Goal: Information Seeking & Learning: Learn about a topic

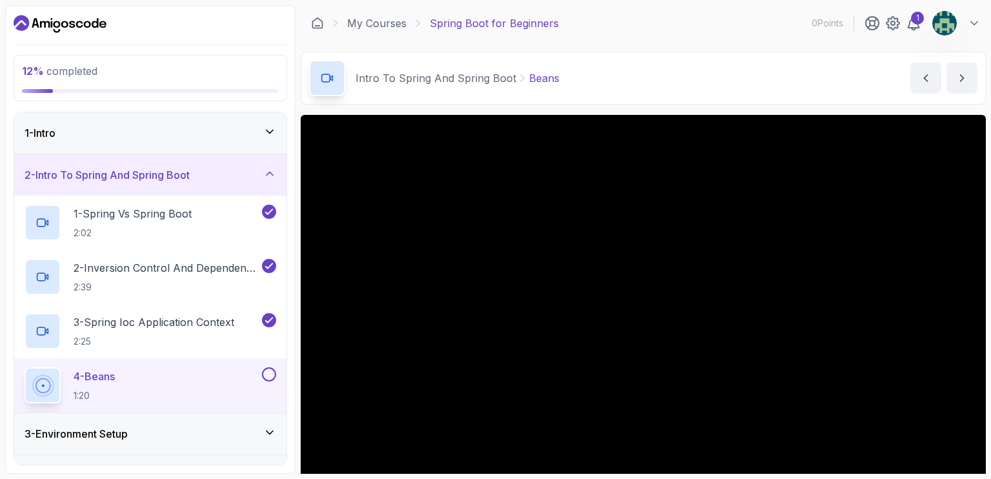
scroll to position [75, 0]
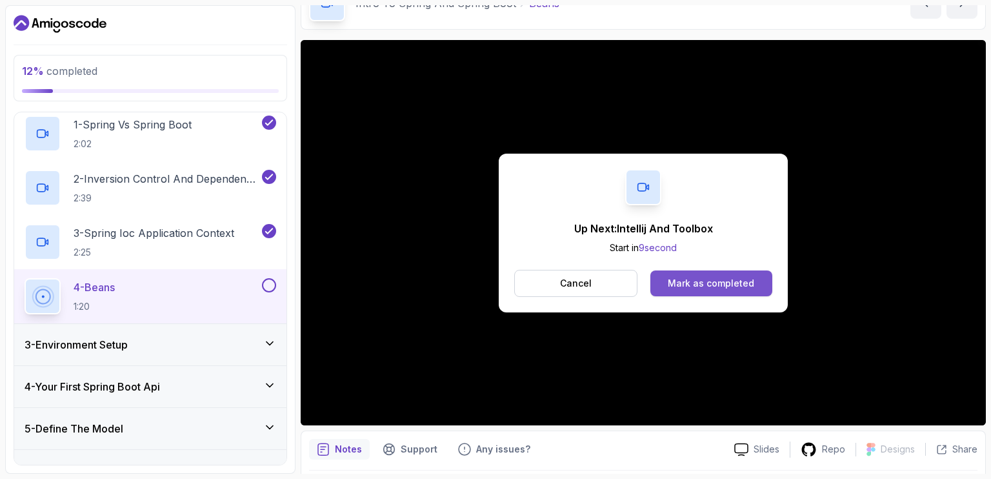
click at [720, 280] on div "Mark as completed" at bounding box center [710, 283] width 86 height 13
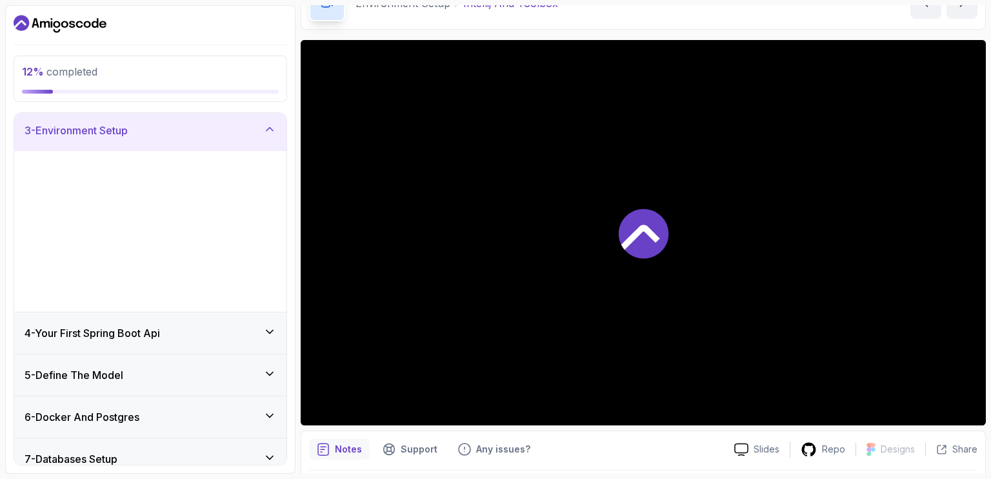
scroll to position [84, 0]
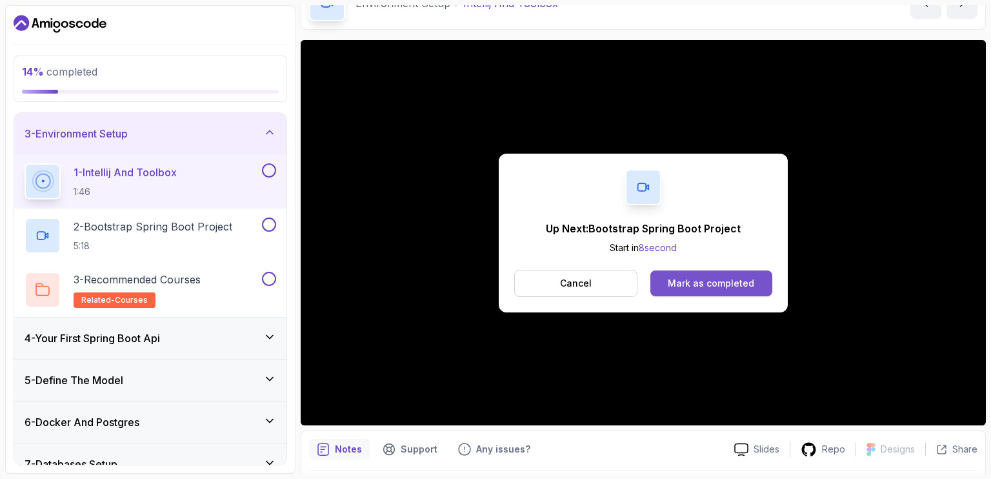
click at [668, 277] on button "Mark as completed" at bounding box center [711, 283] width 122 height 26
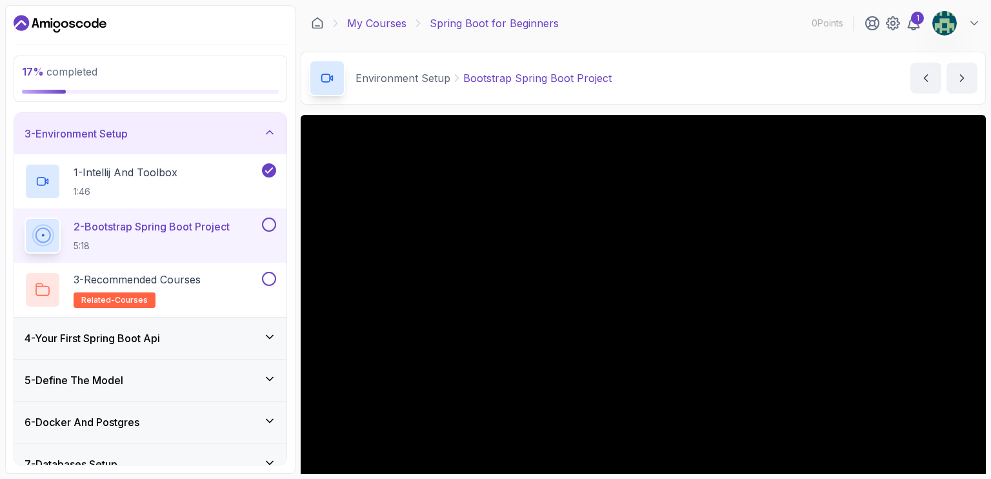
click at [379, 23] on link "My Courses" at bounding box center [376, 22] width 59 height 15
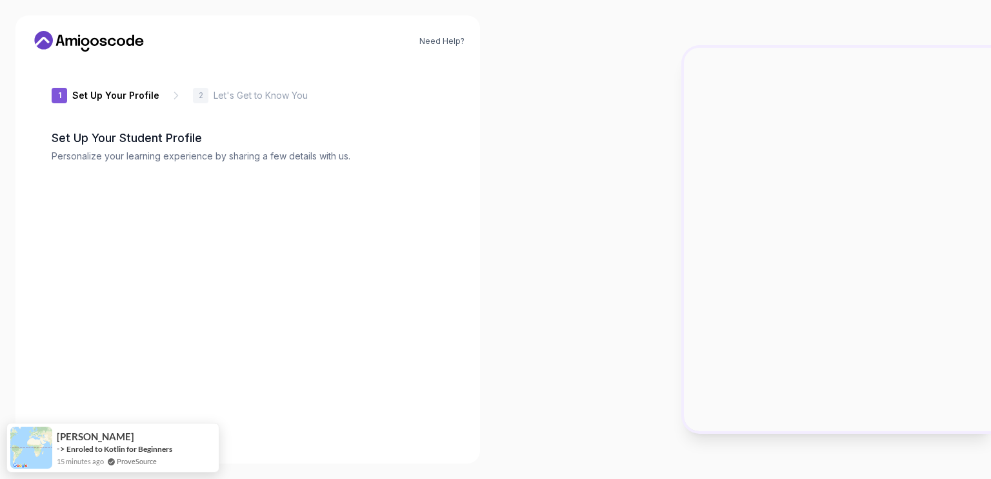
type input "vividbadger34bde"
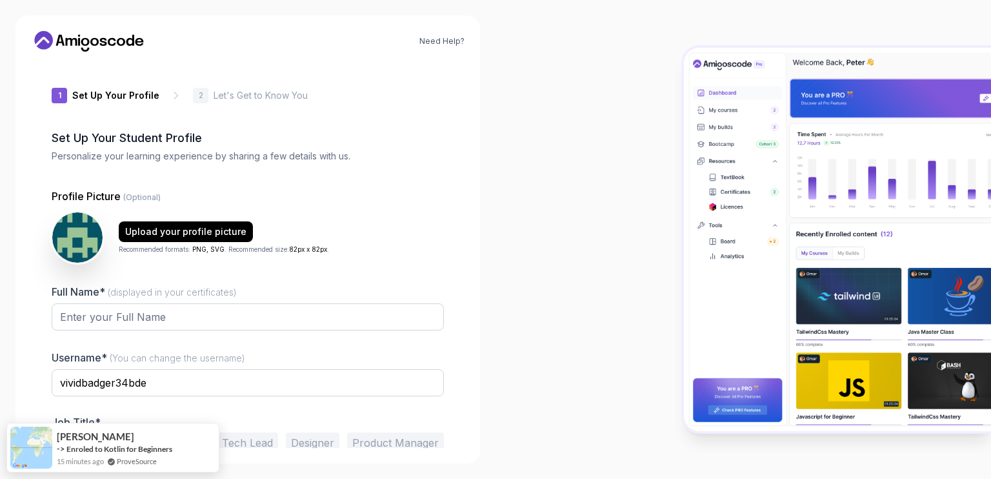
scroll to position [59, 0]
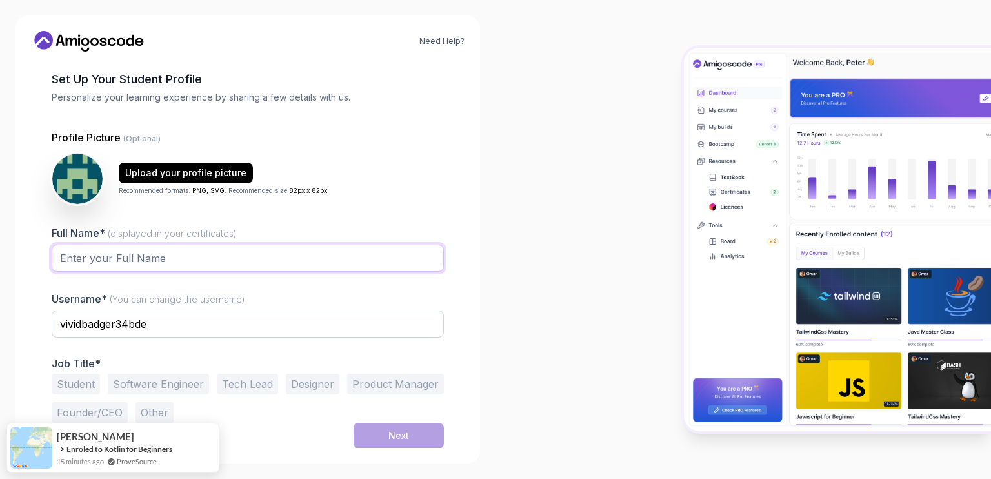
click at [130, 262] on input "Full Name* (displayed in your certificates)" at bounding box center [248, 257] width 392 height 27
type input "Prince [PERSON_NAME]"
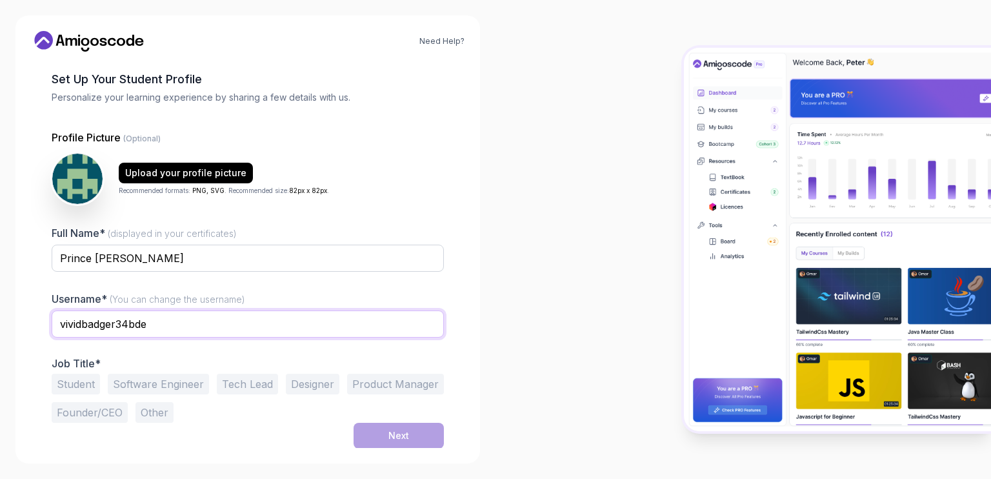
click at [165, 321] on input "vividbadger34bde" at bounding box center [248, 323] width 392 height 27
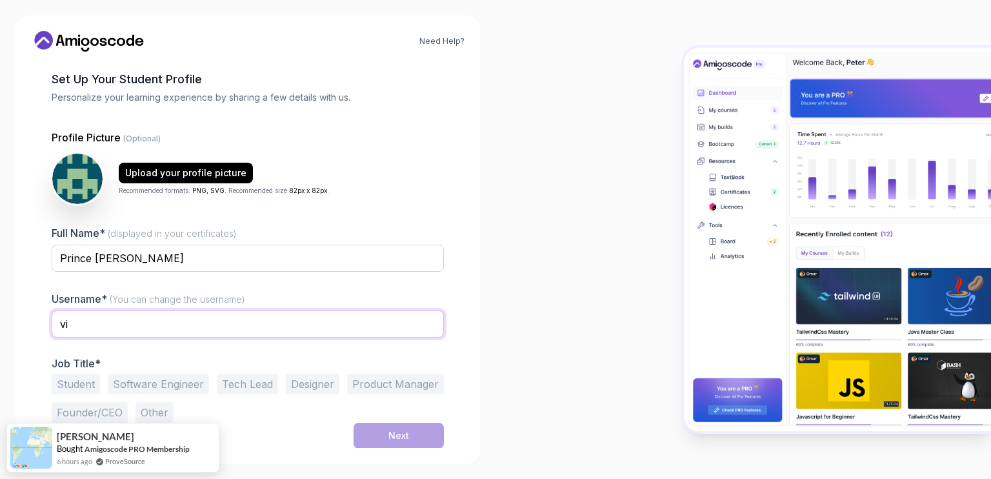
type input "v"
type input "princek.05"
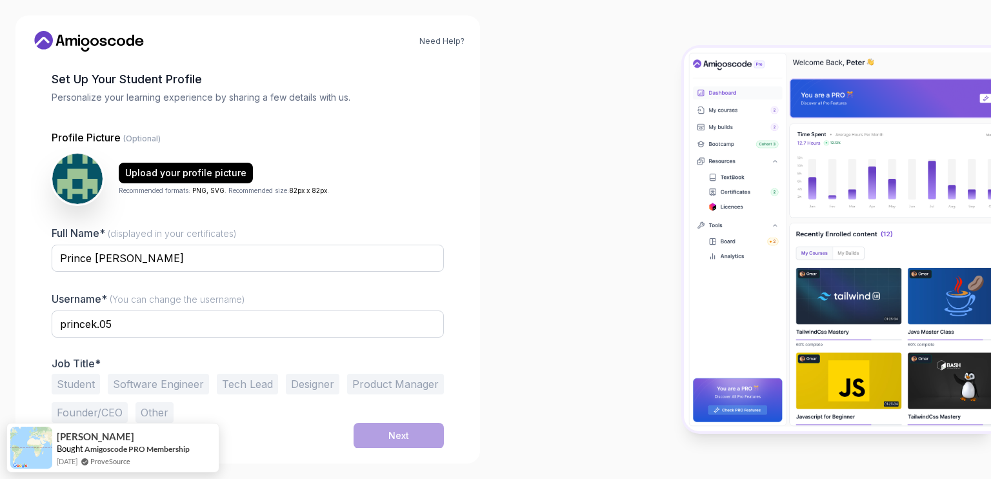
click at [152, 380] on button "Software Engineer" at bounding box center [158, 383] width 101 height 21
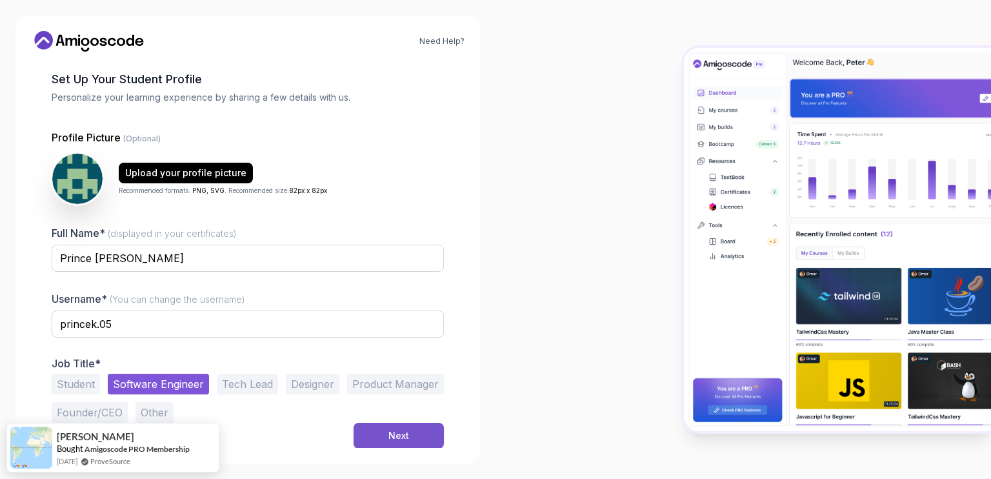
click at [364, 430] on button "Next" at bounding box center [398, 435] width 90 height 26
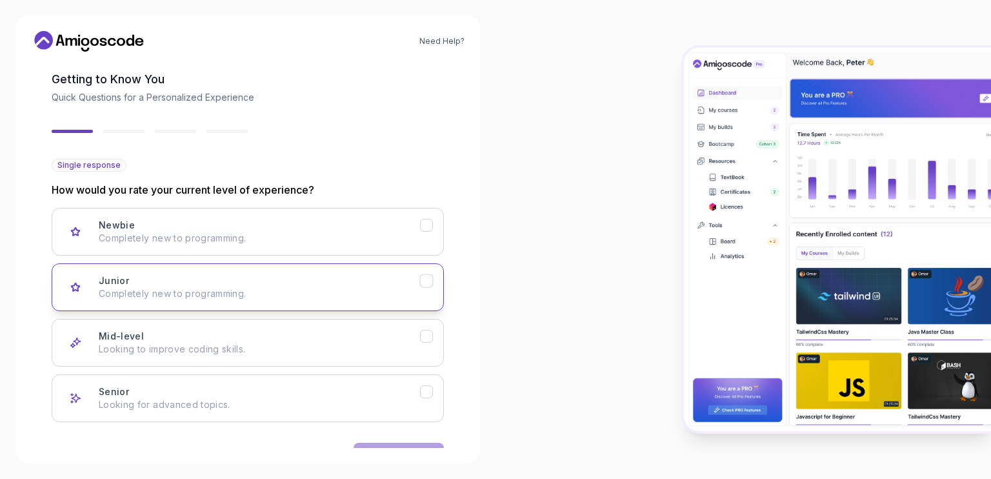
scroll to position [98, 0]
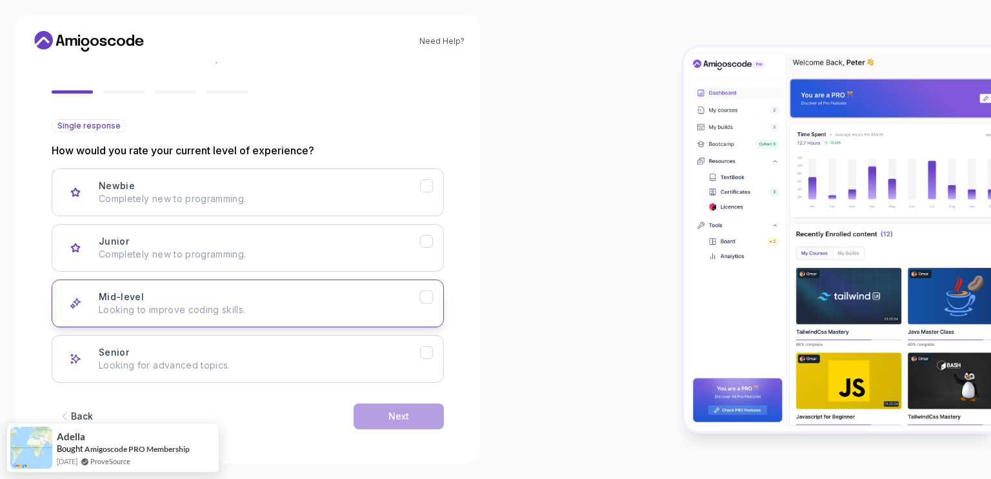
click at [246, 298] on div "Mid-level Looking to improve coding skills." at bounding box center [259, 303] width 321 height 26
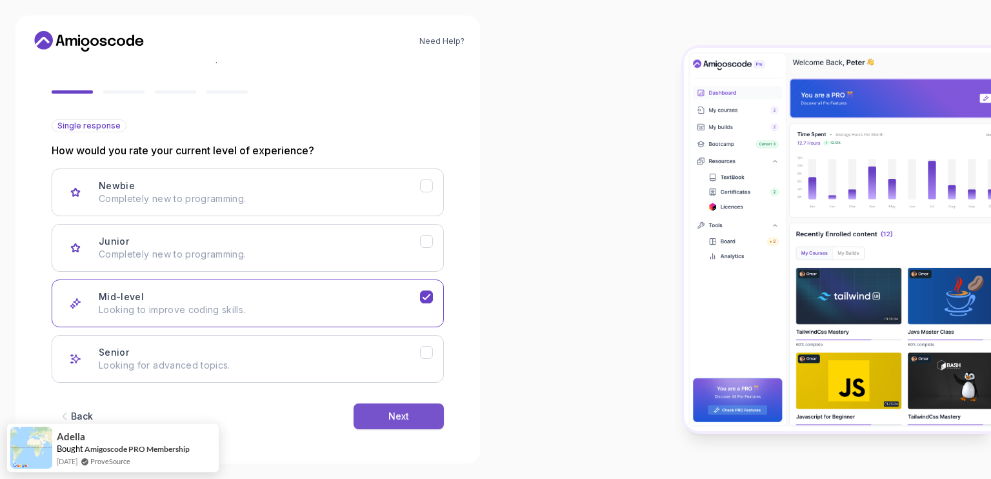
click at [380, 401] on div "Back Next" at bounding box center [248, 415] width 392 height 67
click at [380, 403] on button "Next" at bounding box center [398, 416] width 90 height 26
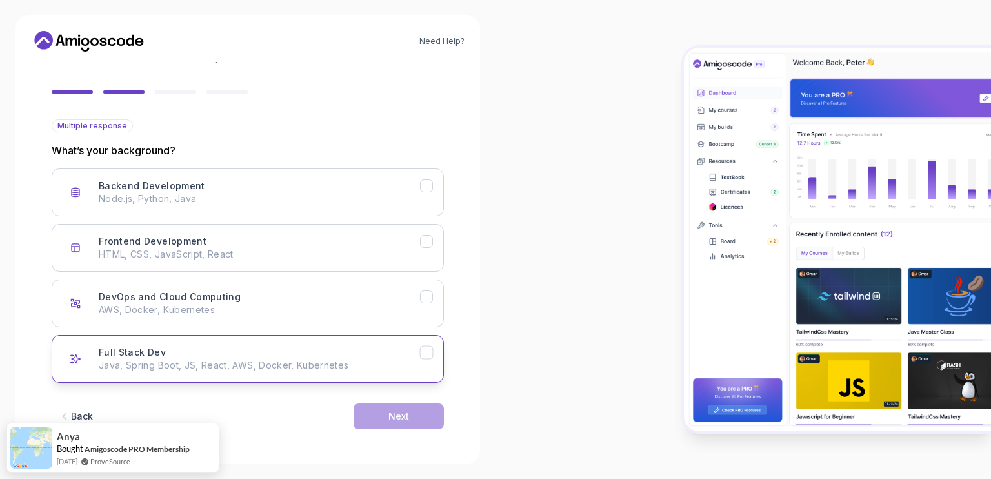
click at [302, 359] on p "Java, Spring Boot, JS, React, AWS, Docker, Kubernetes" at bounding box center [259, 365] width 321 height 13
click at [377, 412] on button "Next" at bounding box center [398, 416] width 90 height 26
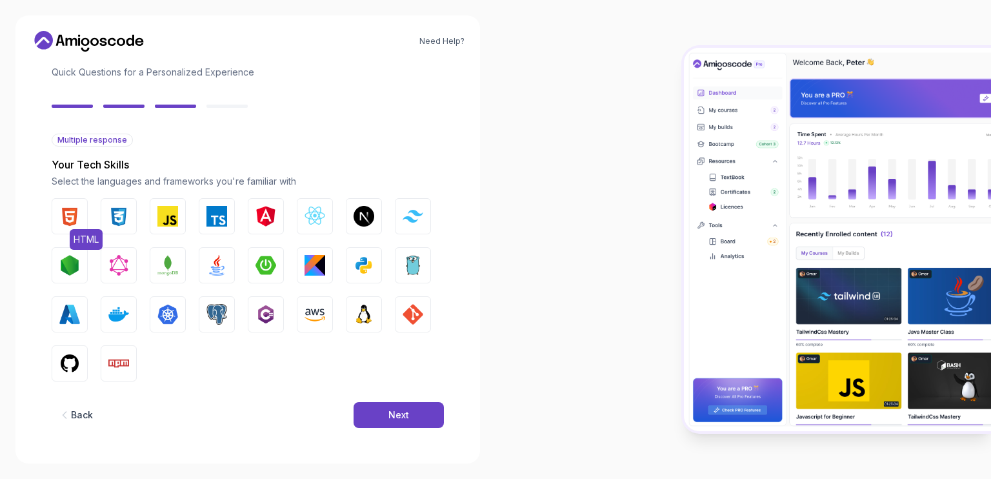
click at [83, 213] on button "HTML" at bounding box center [70, 216] width 36 height 36
click at [119, 221] on img "button" at bounding box center [118, 216] width 21 height 21
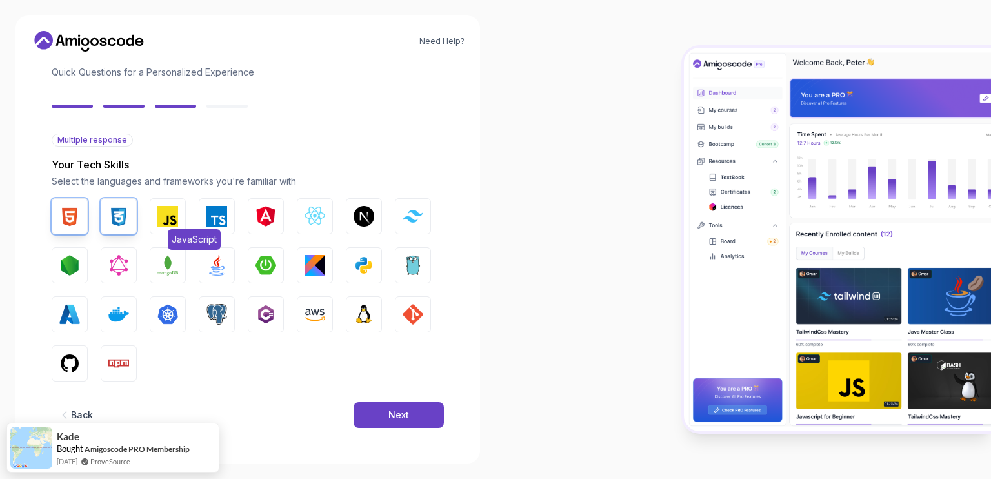
click at [153, 222] on button "JavaScript" at bounding box center [168, 216] width 36 height 36
click at [221, 255] on img "button" at bounding box center [216, 265] width 21 height 21
click at [361, 262] on img "button" at bounding box center [363, 265] width 21 height 21
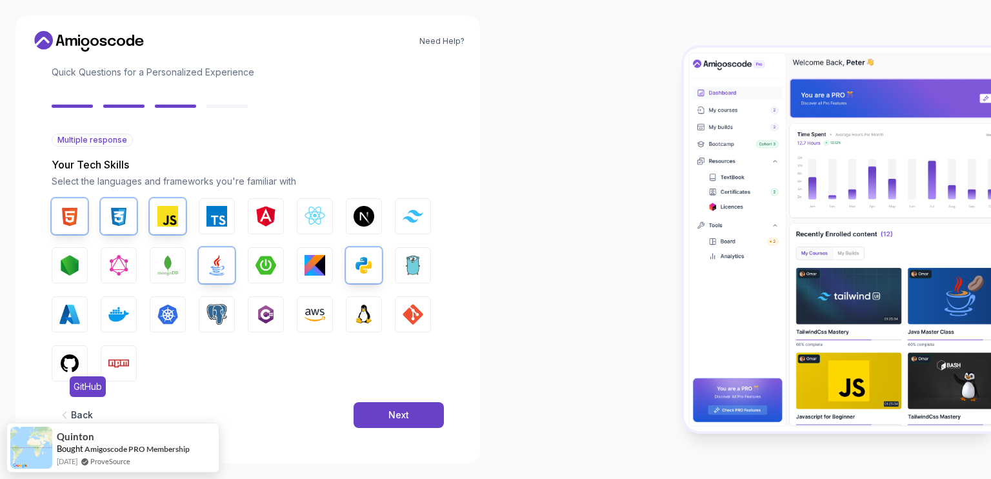
click at [74, 350] on button "GitHub" at bounding box center [70, 363] width 36 height 36
click at [381, 417] on button "Next" at bounding box center [398, 415] width 90 height 26
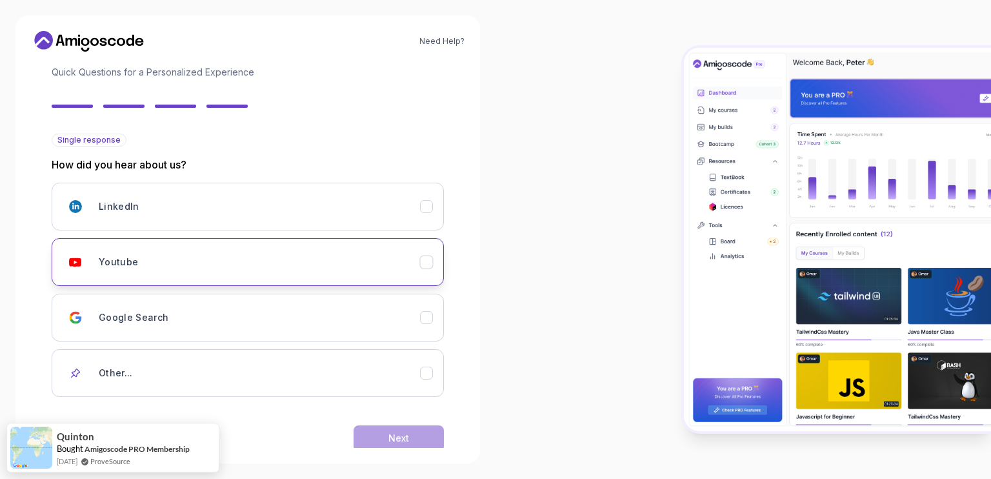
scroll to position [106, 0]
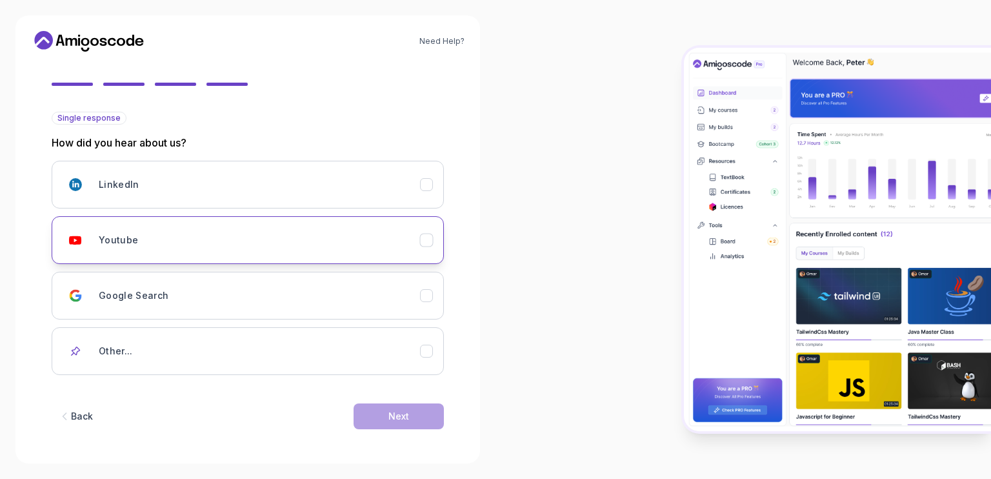
click at [310, 235] on div "Youtube" at bounding box center [259, 240] width 321 height 26
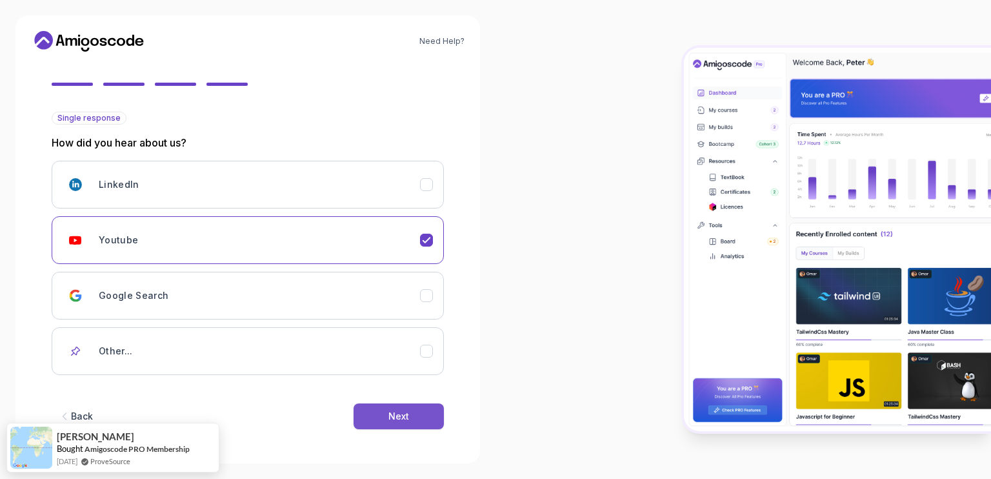
click at [392, 419] on div "Next" at bounding box center [398, 416] width 21 height 13
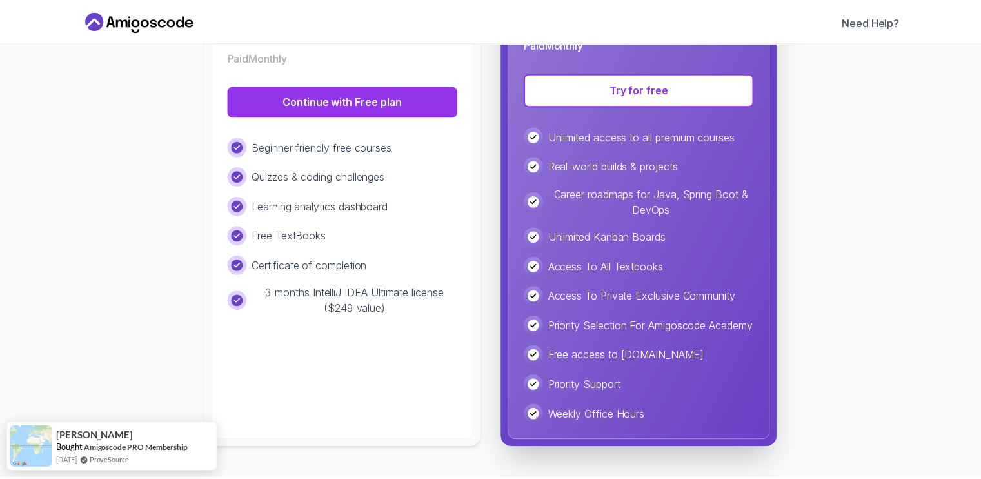
scroll to position [0, 0]
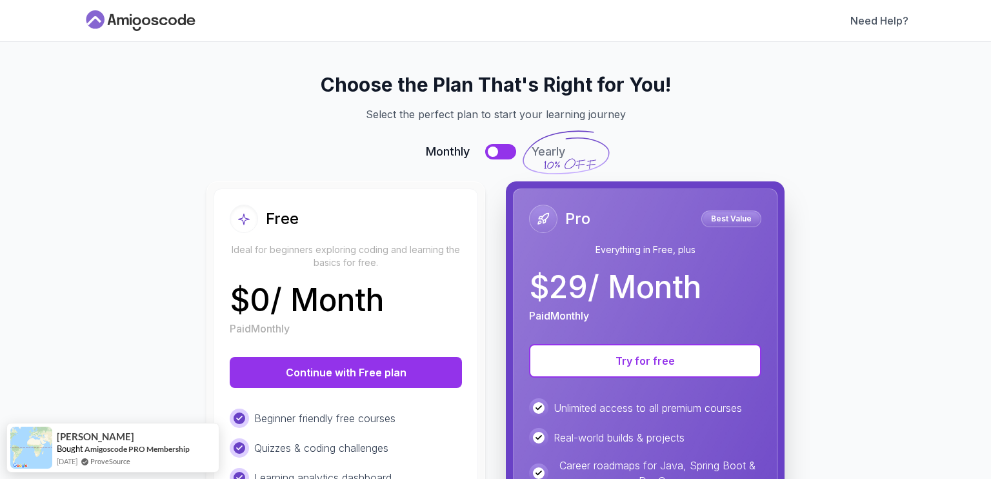
click at [129, 25] on icon at bounding box center [141, 20] width 116 height 21
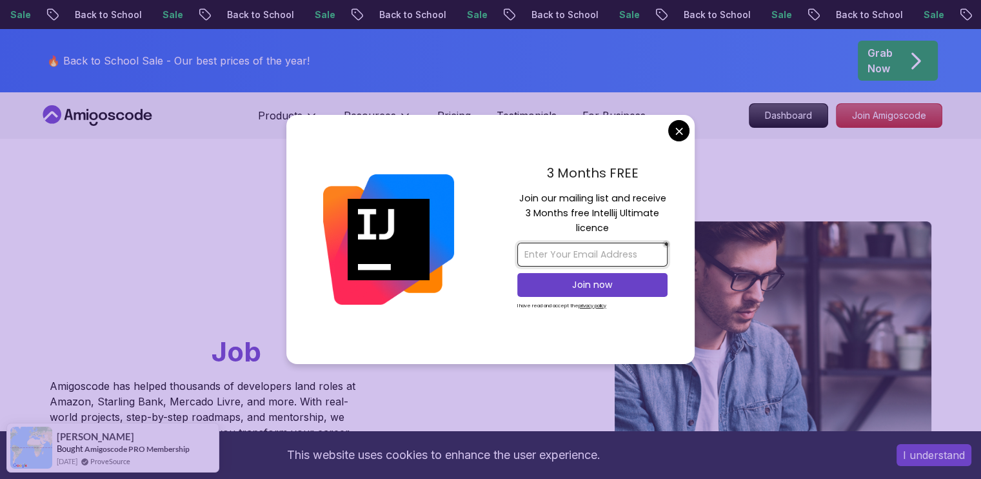
click at [577, 262] on input "email" at bounding box center [592, 254] width 150 height 24
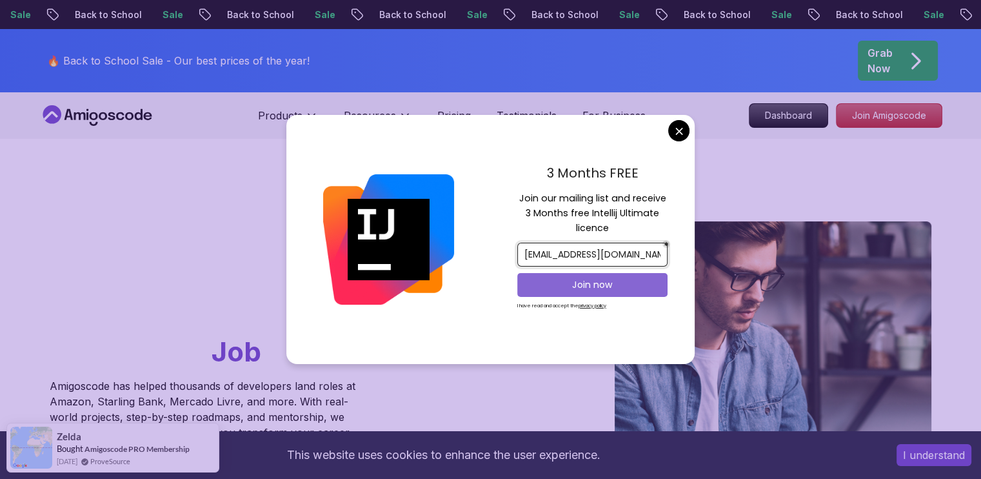
type input "[EMAIL_ADDRESS][DOMAIN_NAME]"
click at [588, 286] on p "Join now" at bounding box center [592, 284] width 122 height 13
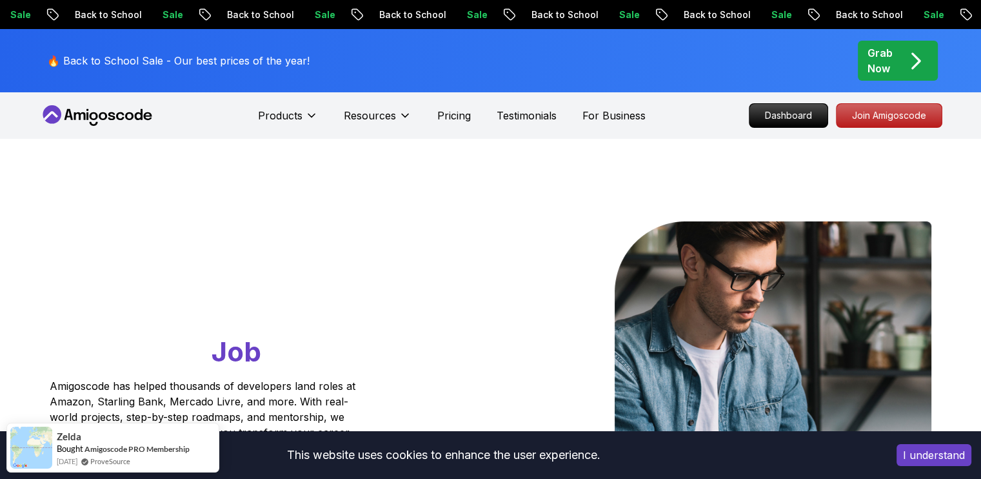
click at [894, 112] on p "Join Amigoscode" at bounding box center [889, 115] width 100 height 22
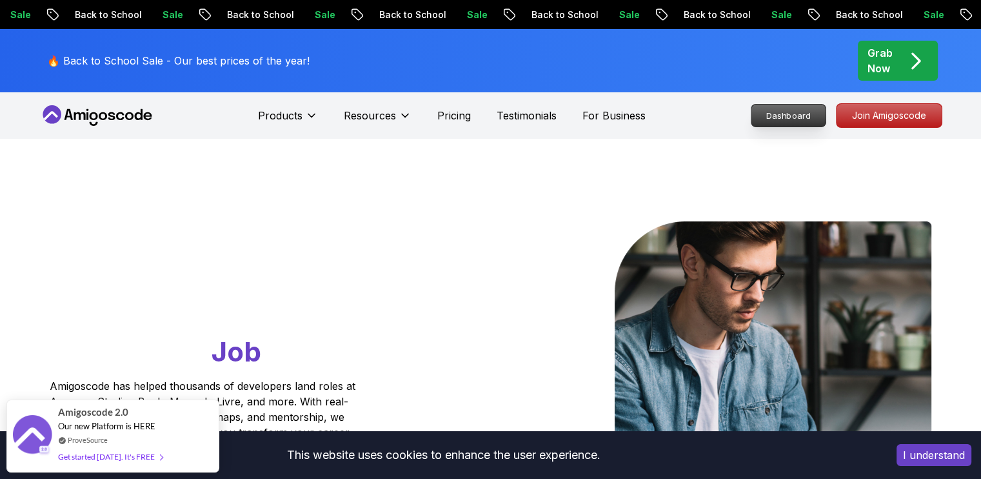
click at [781, 106] on p "Dashboard" at bounding box center [788, 115] width 74 height 22
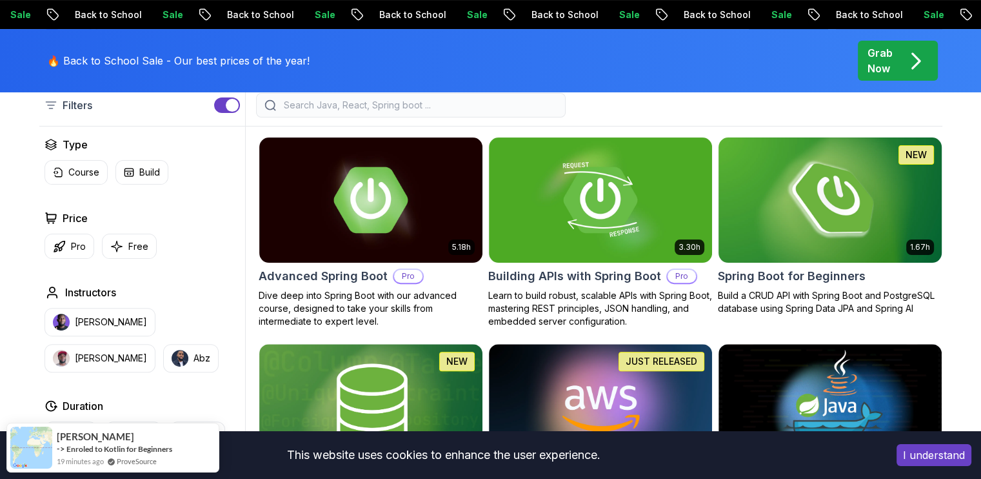
click at [784, 219] on img at bounding box center [830, 199] width 234 height 131
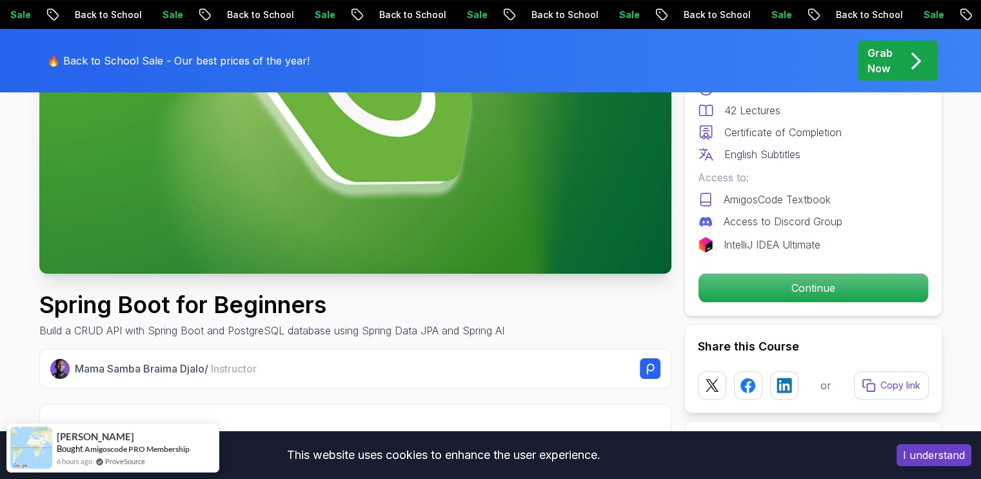
scroll to position [272, 0]
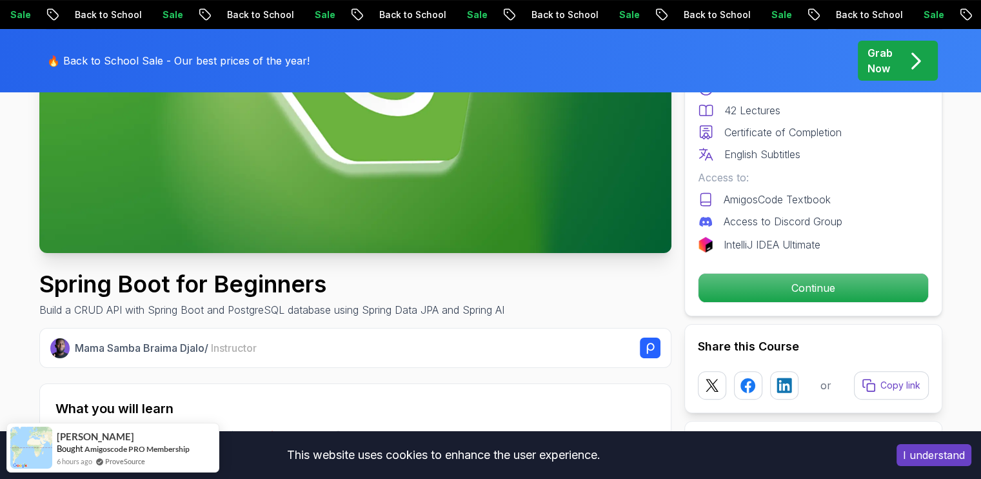
click at [761, 242] on p "IntelliJ IDEA Ultimate" at bounding box center [772, 244] width 97 height 15
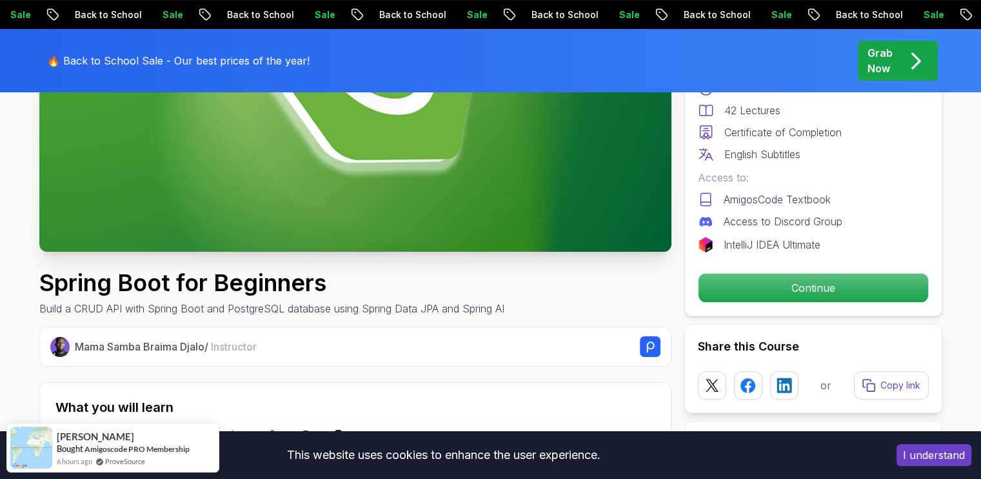
scroll to position [275, 0]
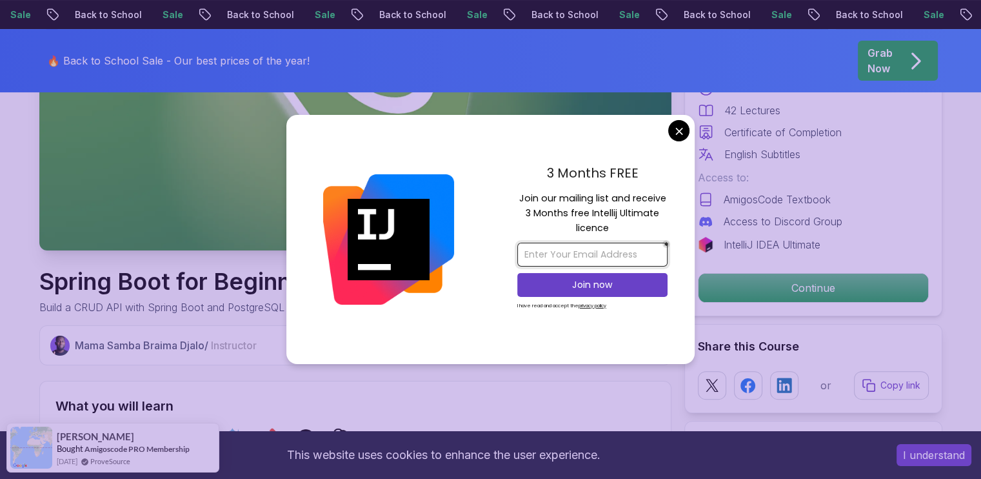
click at [559, 250] on input "email" at bounding box center [592, 254] width 150 height 24
type input "[EMAIL_ADDRESS][DOMAIN_NAME]"
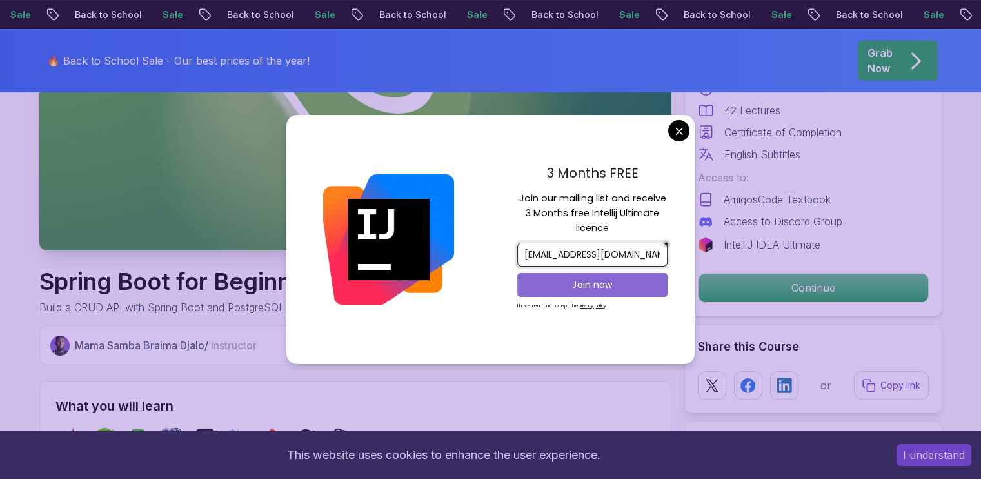
click at [580, 287] on p "Join now" at bounding box center [592, 284] width 122 height 13
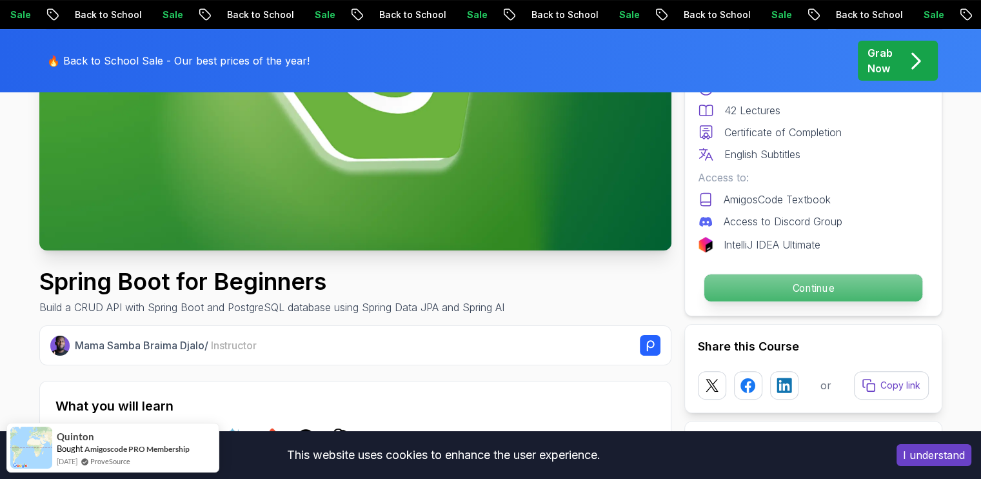
click at [785, 283] on p "Continue" at bounding box center [813, 287] width 218 height 27
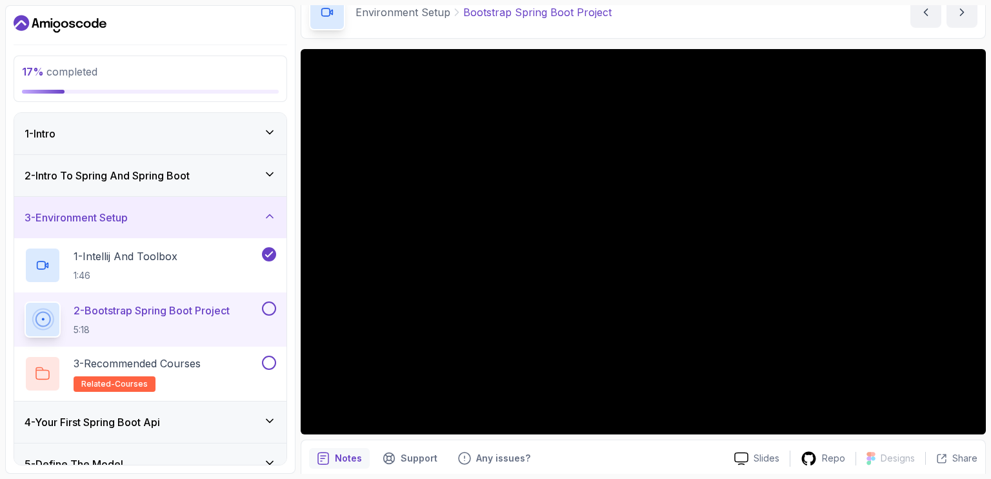
scroll to position [75, 0]
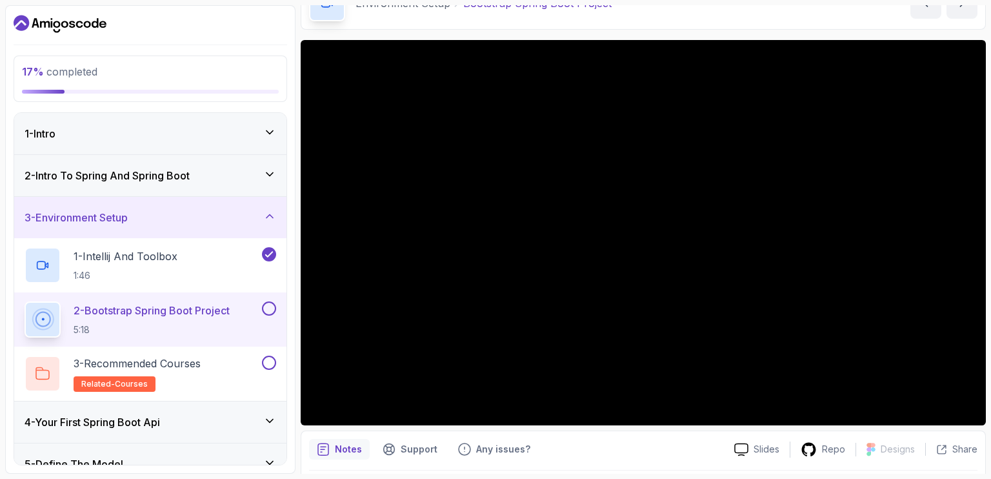
click at [769, 10] on div "Environment Setup Bootstrap Spring Boot Project Bootstrap Spring Boot Project b…" at bounding box center [643, 3] width 685 height 53
click at [761, 18] on div "Environment Setup Bootstrap Spring Boot Project Bootstrap Spring Boot Project b…" at bounding box center [643, 3] width 685 height 53
click at [779, 7] on div "Environment Setup Bootstrap Spring Boot Project Bootstrap Spring Boot Project b…" at bounding box center [643, 3] width 685 height 53
click at [788, 17] on div "Environment Setup Bootstrap Spring Boot Project Bootstrap Spring Boot Project b…" at bounding box center [643, 3] width 685 height 53
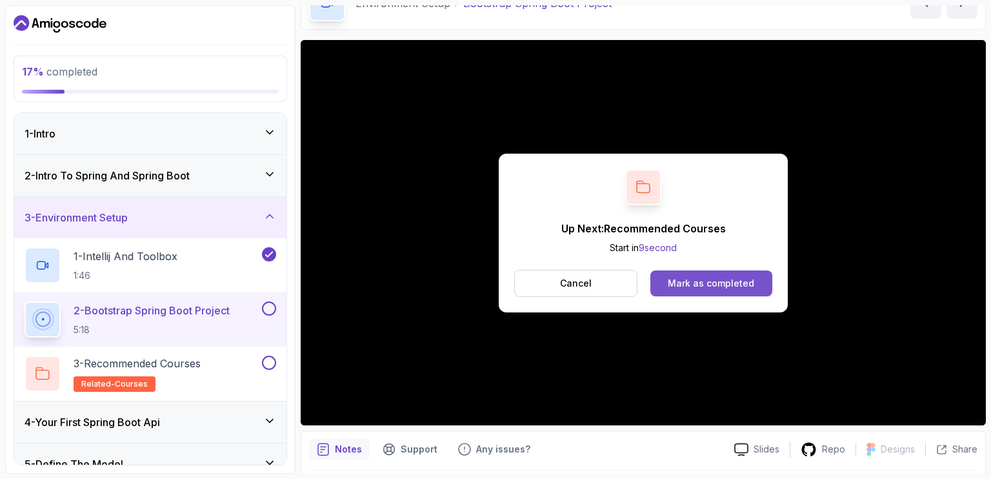
click at [688, 282] on div "Mark as completed" at bounding box center [710, 283] width 86 height 13
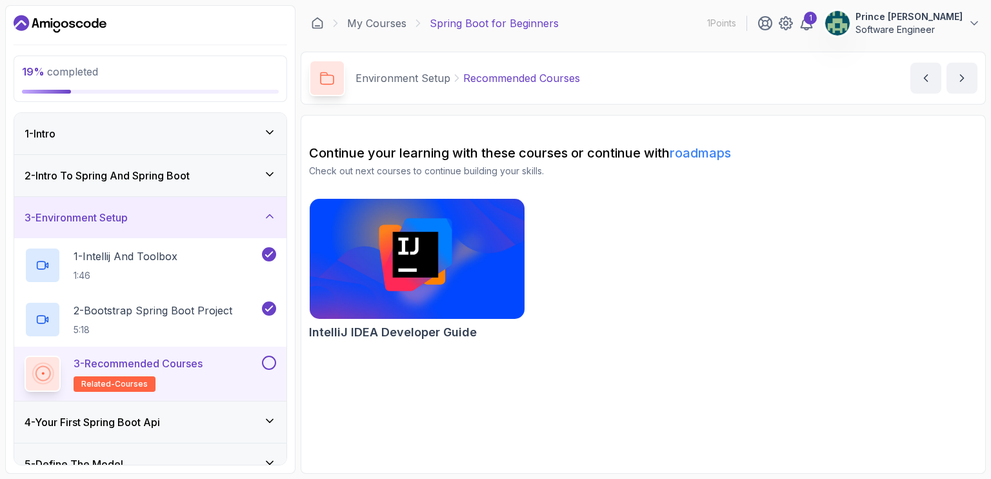
click at [264, 358] on button at bounding box center [269, 362] width 14 height 14
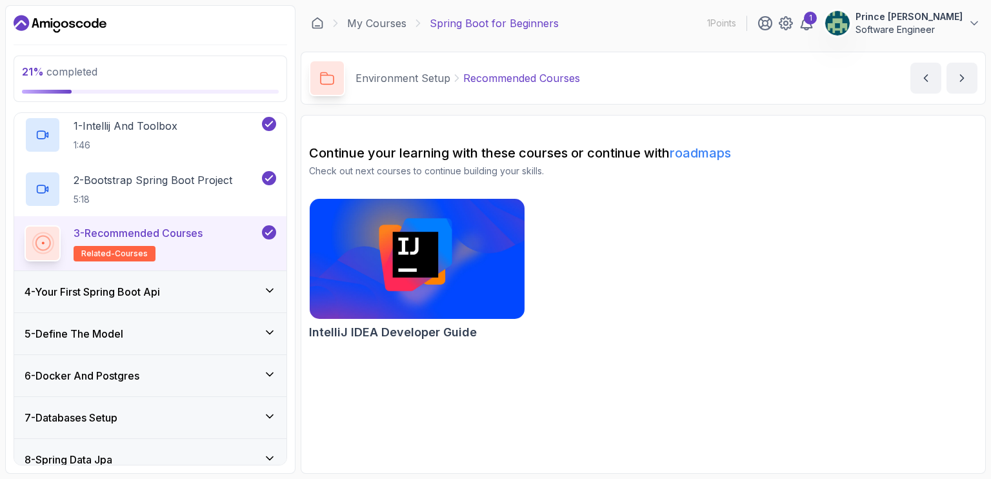
scroll to position [131, 0]
click at [233, 278] on div "4 - Your First Spring Boot Api" at bounding box center [150, 290] width 272 height 41
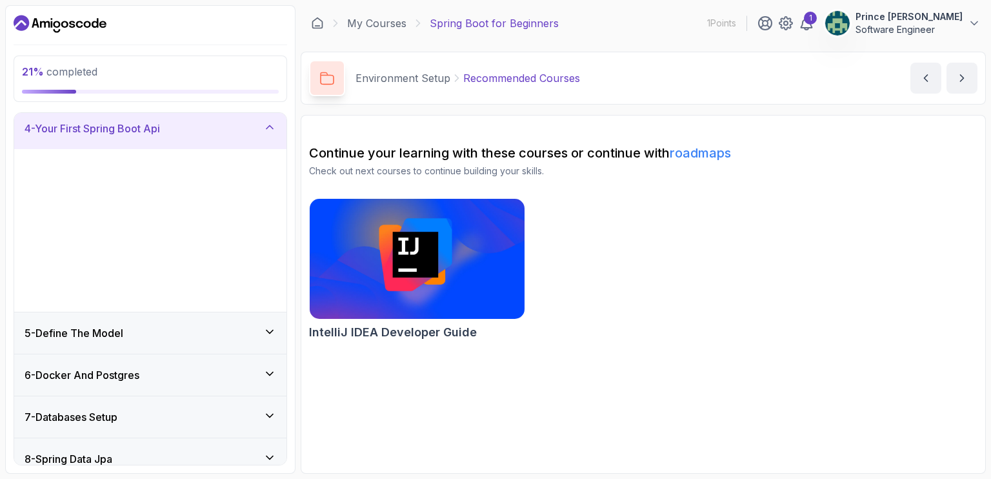
scroll to position [130, 0]
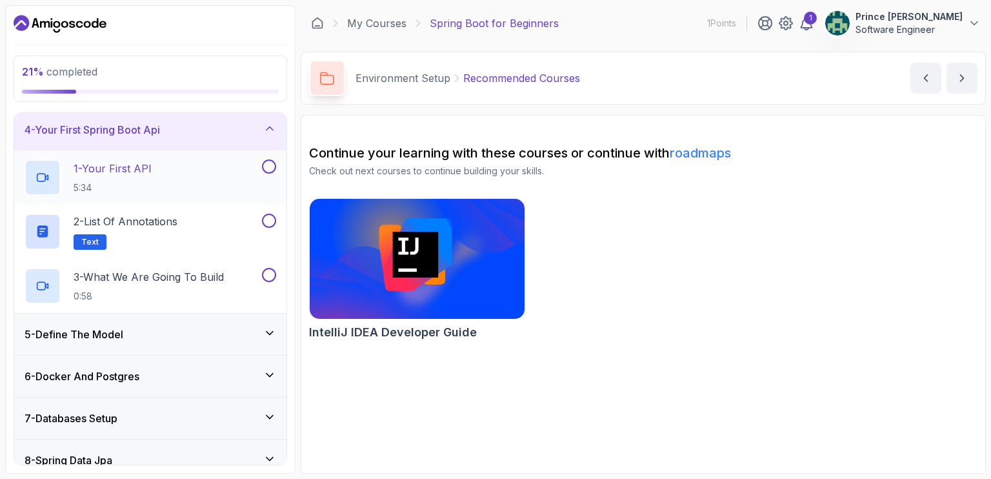
click at [143, 166] on p "1 - Your First API" at bounding box center [113, 168] width 78 height 15
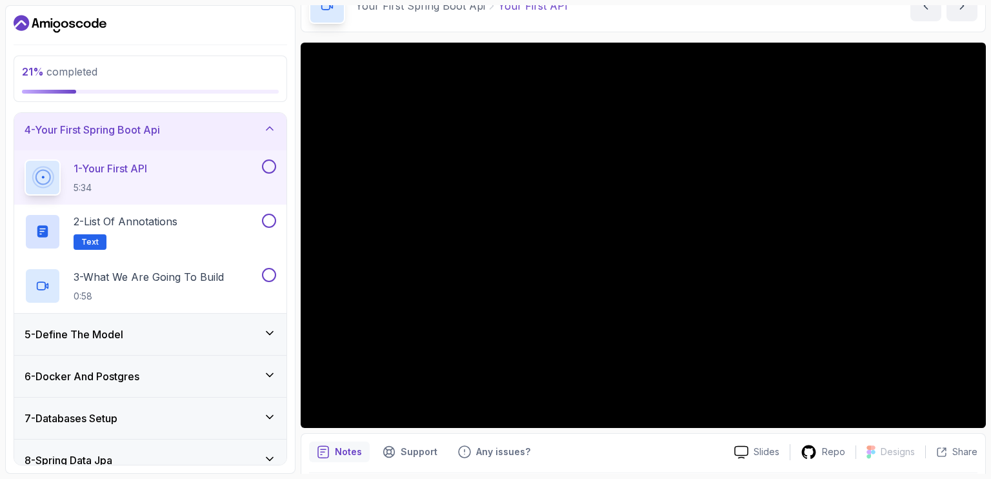
scroll to position [72, 0]
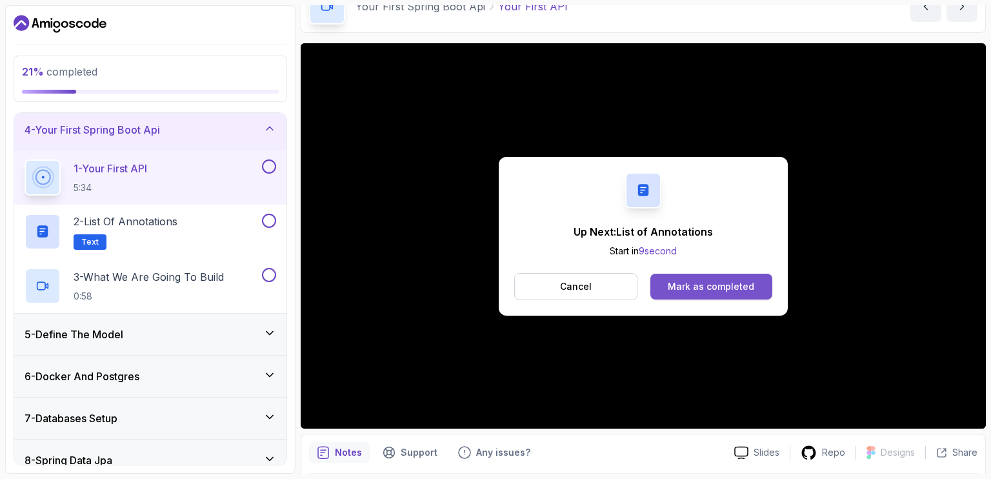
click at [678, 275] on button "Mark as completed" at bounding box center [711, 286] width 122 height 26
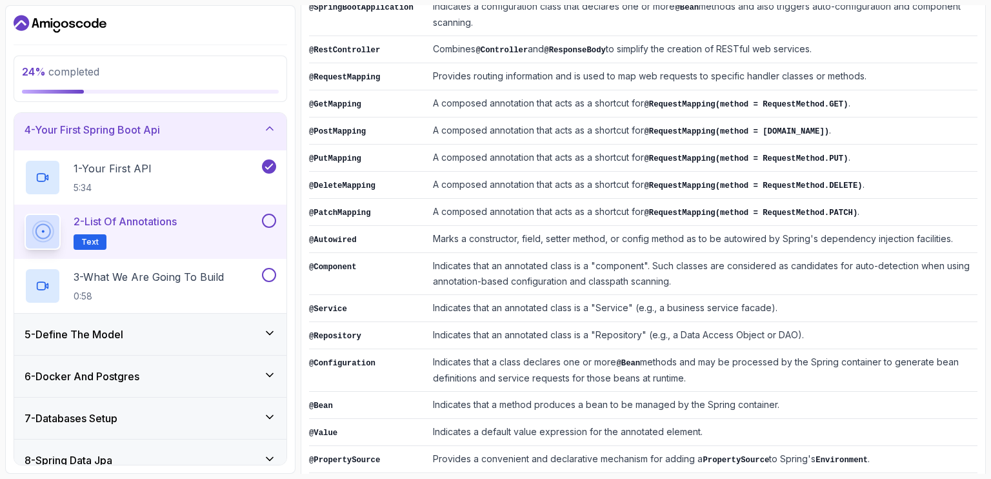
scroll to position [310, 0]
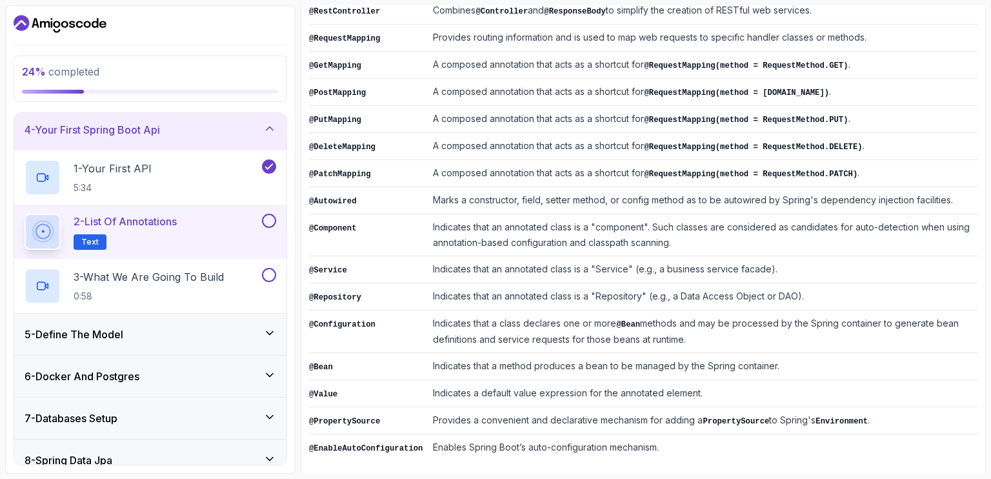
click at [273, 222] on button at bounding box center [269, 220] width 14 height 14
click at [199, 281] on p "3 - What We Are Going To Build" at bounding box center [149, 276] width 150 height 15
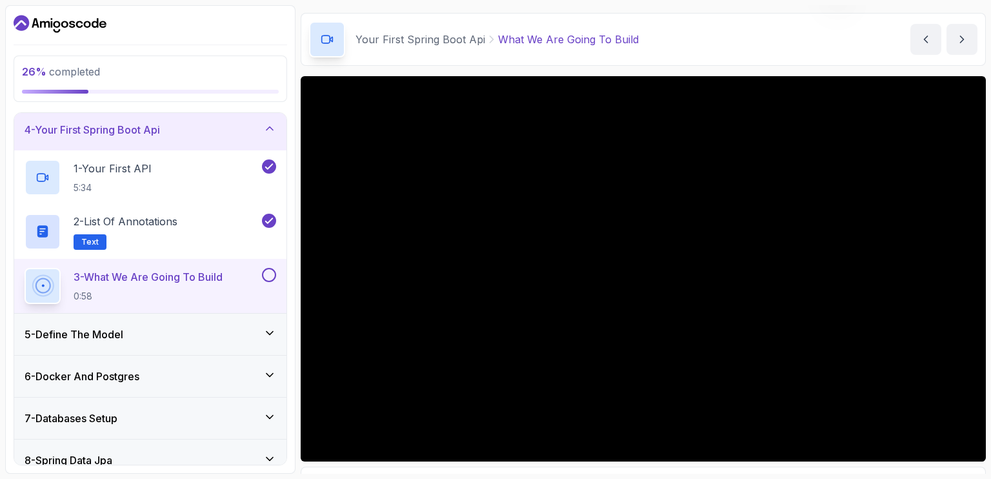
scroll to position [39, 0]
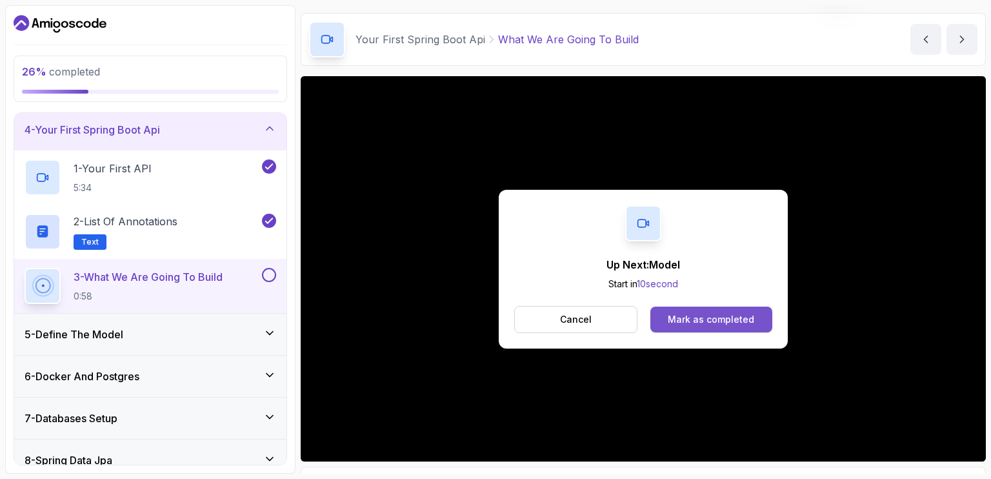
click at [704, 313] on div "Mark as completed" at bounding box center [710, 319] width 86 height 13
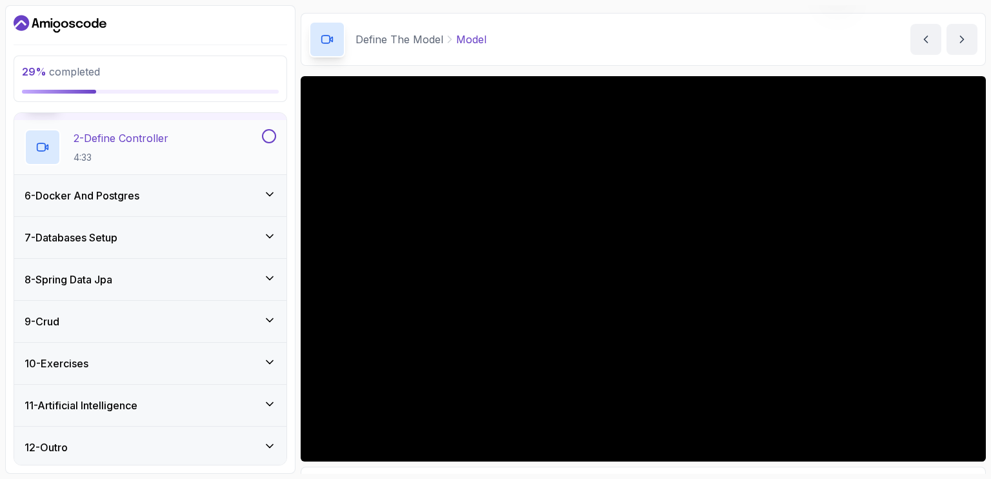
scroll to position [256, 0]
click at [244, 188] on div "6 - Docker And Postgres" at bounding box center [151, 195] width 252 height 15
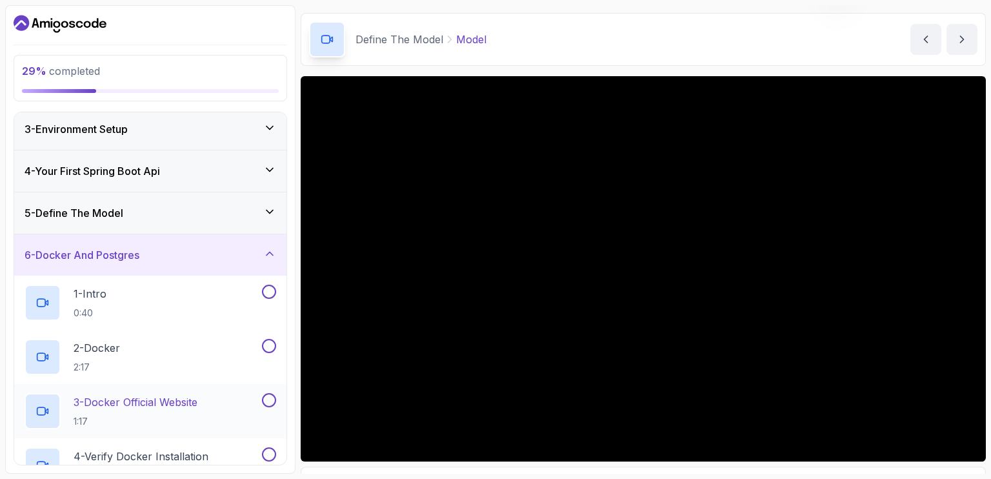
scroll to position [21, 0]
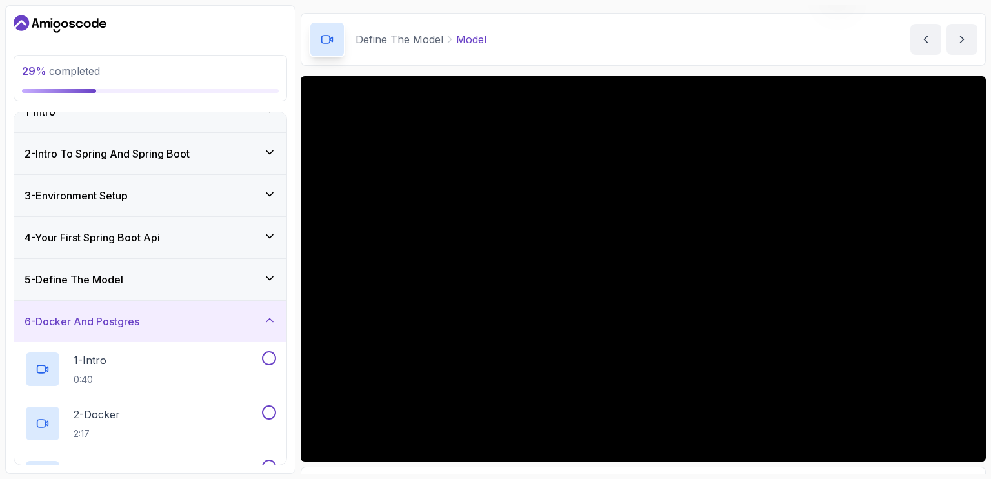
click at [220, 306] on div "6 - Docker And Postgres" at bounding box center [150, 321] width 272 height 41
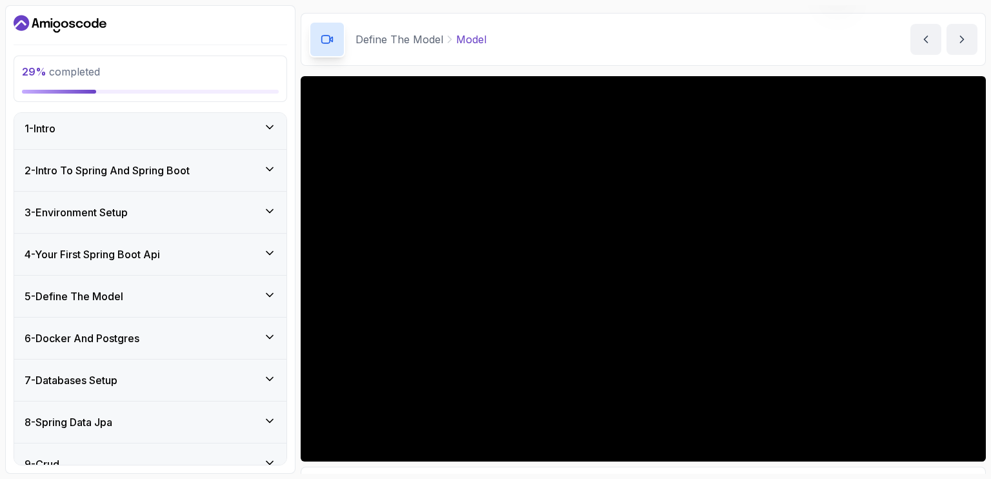
scroll to position [0, 0]
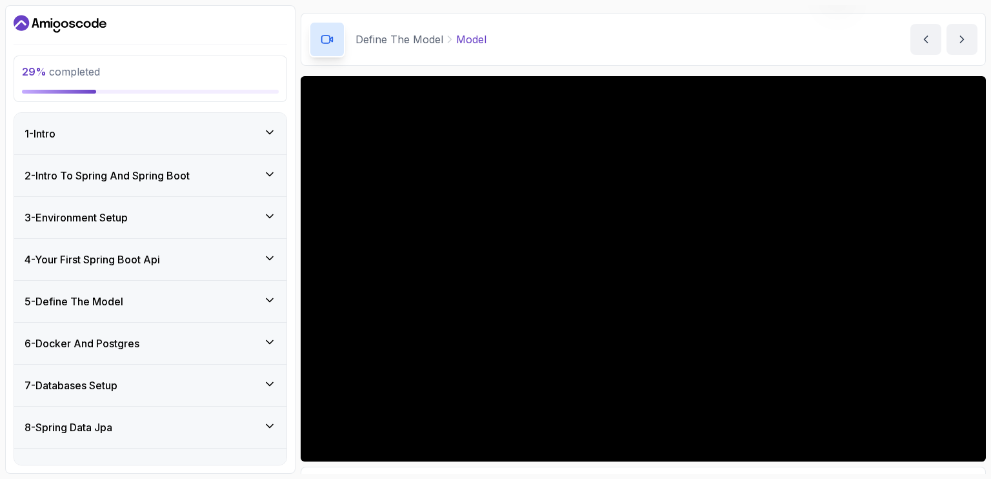
click at [193, 306] on div "5 - Define The Model" at bounding box center [151, 300] width 252 height 15
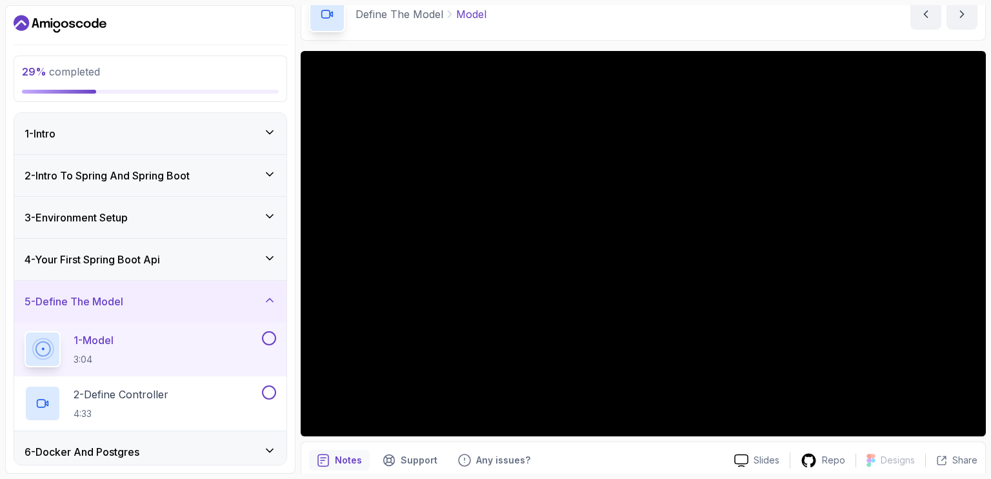
scroll to position [63, 0]
